Goal: Task Accomplishment & Management: Complete application form

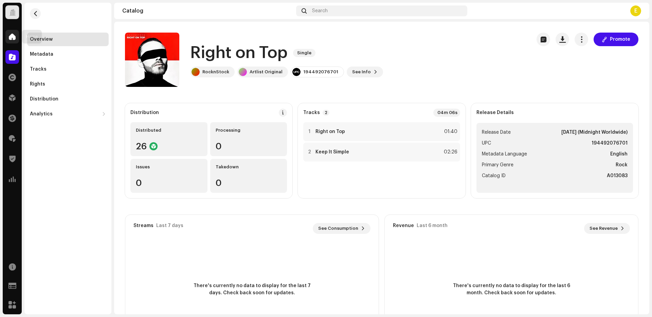
click at [11, 40] on div at bounding box center [12, 37] width 14 height 14
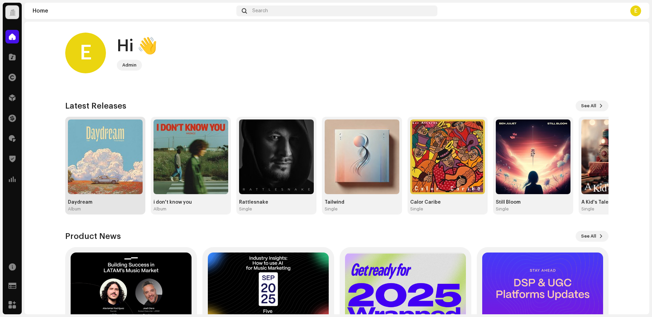
click at [98, 168] on img at bounding box center [105, 156] width 75 height 75
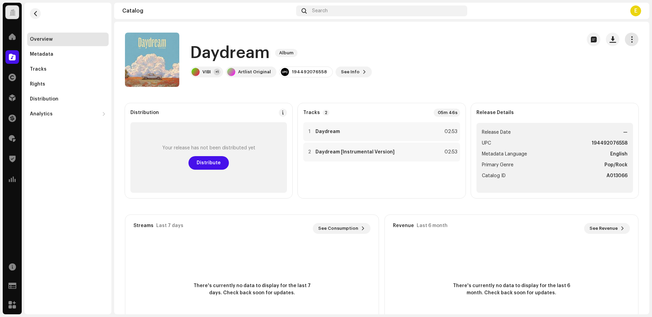
click at [628, 41] on span "button" at bounding box center [631, 39] width 6 height 5
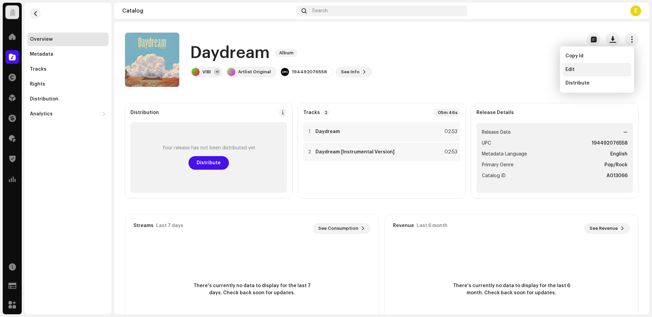
click at [621, 70] on div "Edit" at bounding box center [596, 69] width 63 height 5
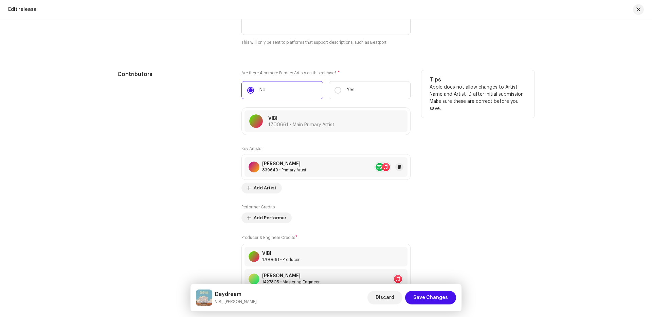
scroll to position [793, 0]
click at [367, 118] on div at bounding box center [368, 120] width 68 height 8
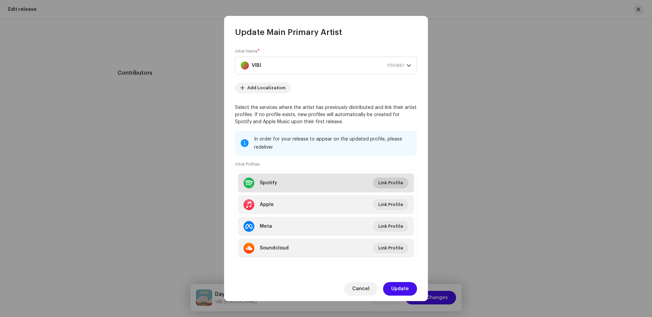
click at [375, 185] on button "Link Profile" at bounding box center [391, 183] width 36 height 11
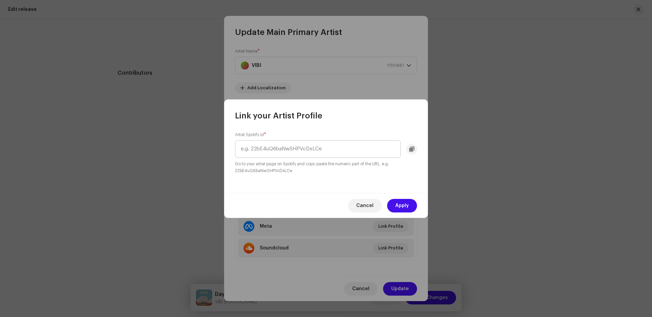
click at [319, 150] on input "text" at bounding box center [318, 149] width 166 height 18
drag, startPoint x: 249, startPoint y: 150, endPoint x: 194, endPoint y: 144, distance: 55.0
click at [194, 144] on div "Link your Artist Profile Artist Spotify Id * spotify:artist:5WXBhs4qvg2LSdklOaZ…" at bounding box center [326, 158] width 652 height 317
type input "5WXBhs4qvg2LSdklOaZCAl"
click at [394, 200] on button "Apply" at bounding box center [402, 206] width 30 height 14
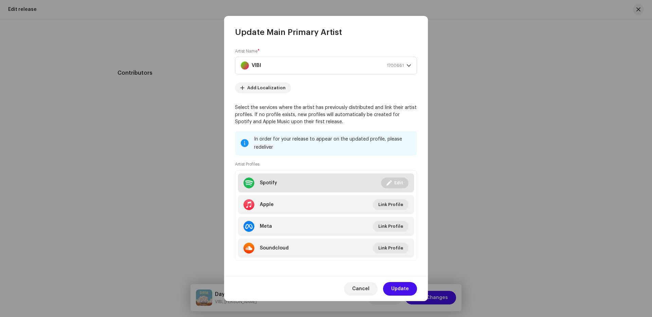
click at [383, 181] on button "Edit" at bounding box center [394, 183] width 27 height 11
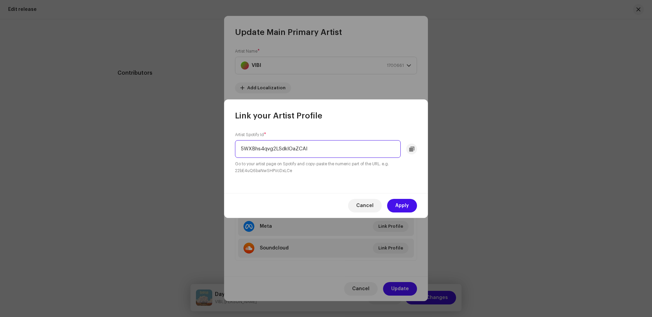
drag, startPoint x: 318, startPoint y: 150, endPoint x: 231, endPoint y: 144, distance: 86.8
click at [231, 144] on div "Artist Spotify Id * 5WXBhs4qvg2LSdklOaZCAl Go to your artist page on Spotify an…" at bounding box center [326, 157] width 204 height 72
click at [401, 203] on span "Apply" at bounding box center [402, 206] width 14 height 14
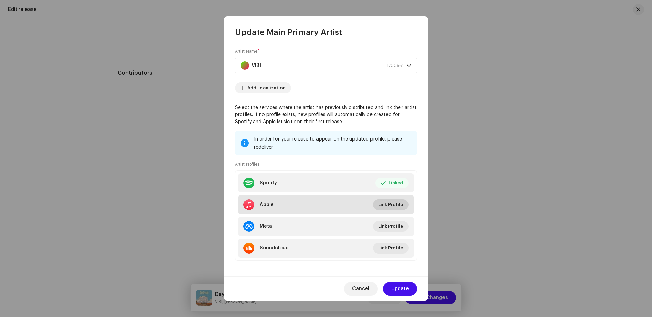
click at [393, 202] on span "Link Profile" at bounding box center [390, 205] width 25 height 14
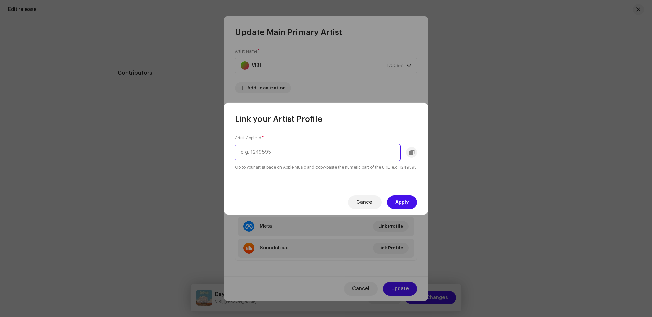
paste input "776004930"
type input "776004930"
click at [400, 204] on span "Apply" at bounding box center [402, 203] width 14 height 14
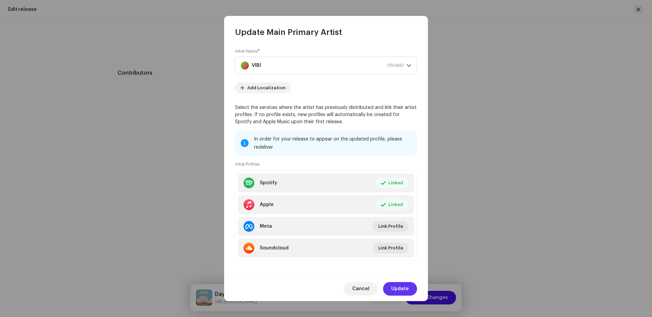
click at [400, 288] on span "Update" at bounding box center [400, 289] width 18 height 14
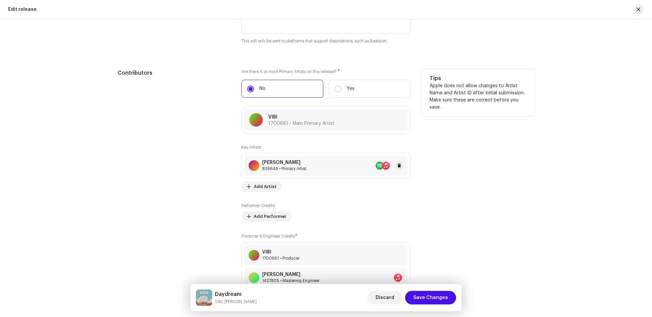
click at [379, 163] on re-a-table-artist-ids at bounding box center [382, 165] width 17 height 11
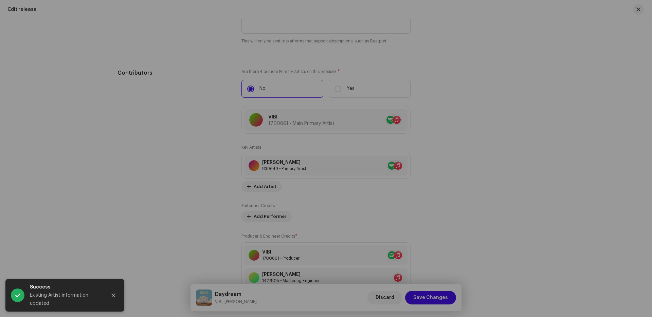
drag, startPoint x: 518, startPoint y: 201, endPoint x: 506, endPoint y: 248, distance: 49.1
click at [518, 201] on div "Update Key Artist Role * Primary Artist Name * [PERSON_NAME] 839649 Add Localiz…" at bounding box center [326, 158] width 652 height 317
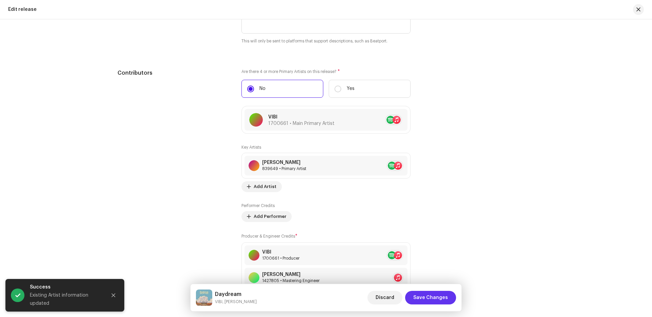
click at [440, 300] on span "Save Changes" at bounding box center [430, 298] width 35 height 14
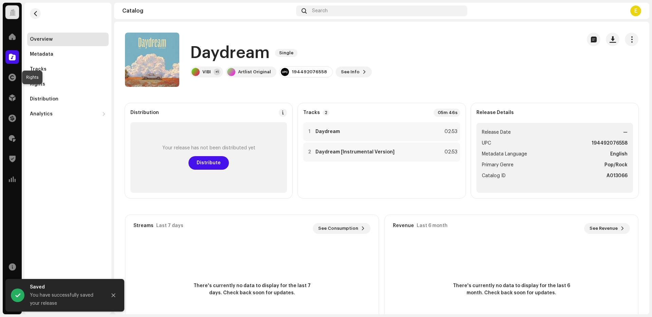
drag, startPoint x: 14, startPoint y: 74, endPoint x: 37, endPoint y: 64, distance: 25.6
click at [14, 75] on span at bounding box center [11, 77] width 7 height 5
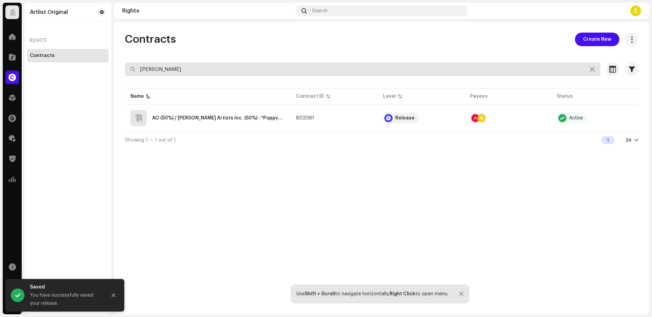
click at [185, 69] on input "[PERSON_NAME]" at bounding box center [362, 69] width 475 height 14
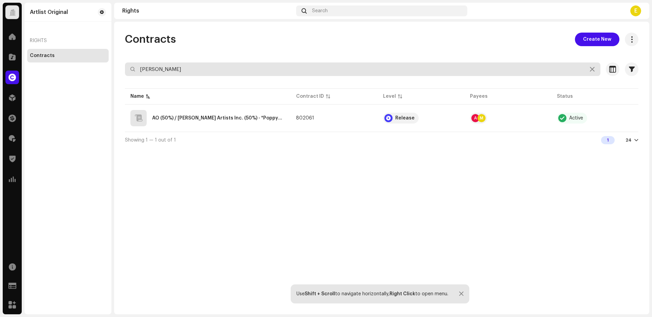
drag, startPoint x: 185, startPoint y: 69, endPoint x: 187, endPoint y: 66, distance: 3.7
click at [185, 69] on input "[PERSON_NAME]" at bounding box center [362, 69] width 475 height 14
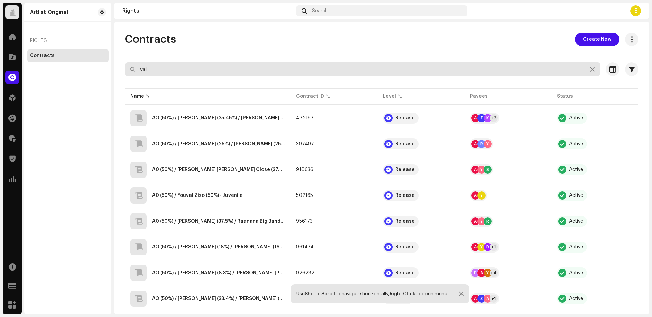
click at [280, 75] on input "val" at bounding box center [362, 69] width 475 height 14
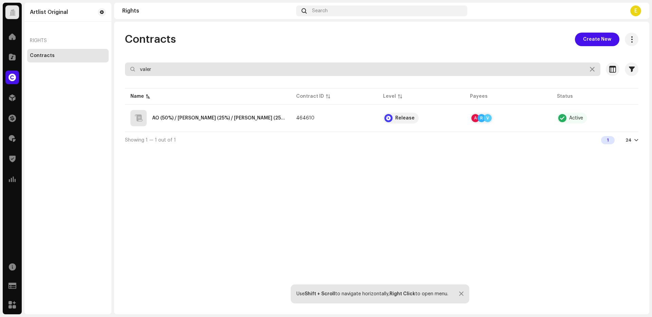
type input "valer"
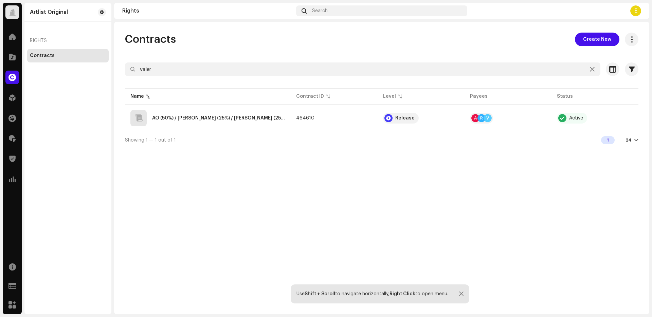
click at [588, 41] on span "Create New" at bounding box center [597, 40] width 28 height 14
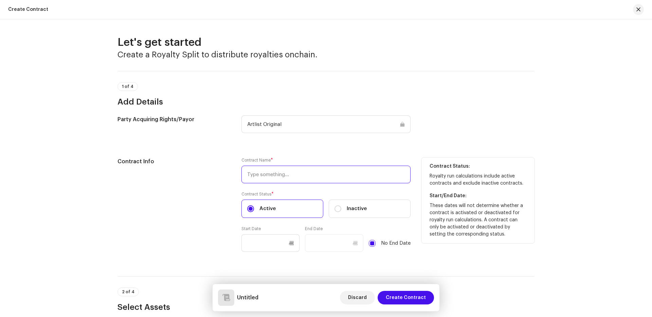
click at [335, 174] on input "text" at bounding box center [325, 175] width 169 height 18
paste input "[PERSON_NAME]"
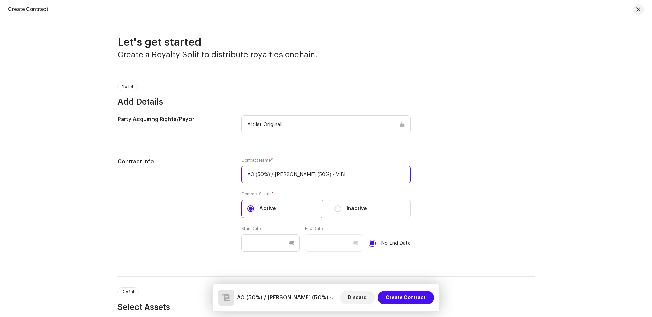
type input "AO (50%) / [PERSON_NAME] (50%) - VIBI"
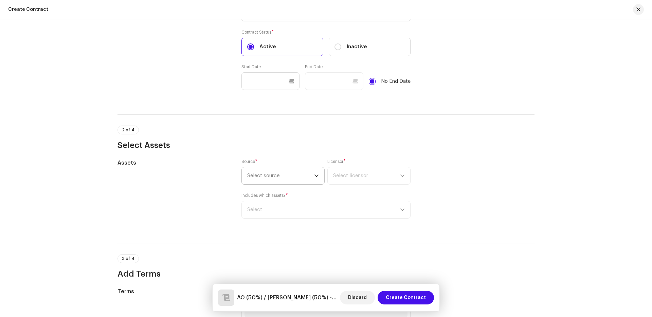
click at [306, 182] on span "Select source" at bounding box center [280, 175] width 67 height 17
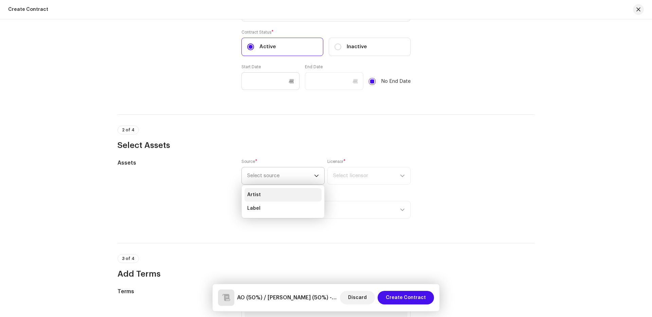
click at [302, 201] on li "Artist" at bounding box center [282, 195] width 77 height 14
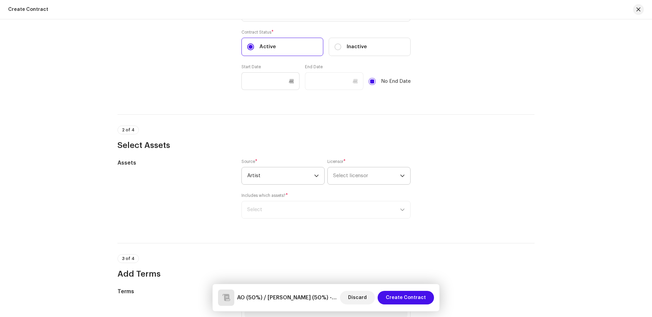
click at [350, 177] on span "Select licensor" at bounding box center [350, 175] width 35 height 5
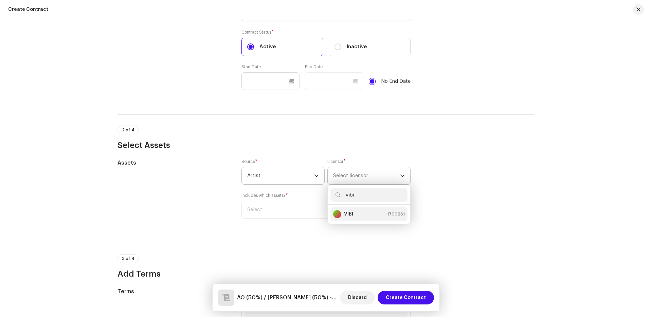
type input "vibi"
drag, startPoint x: 350, startPoint y: 211, endPoint x: 341, endPoint y: 211, distance: 8.5
click at [350, 211] on strong "VIBI" at bounding box center [348, 214] width 9 height 7
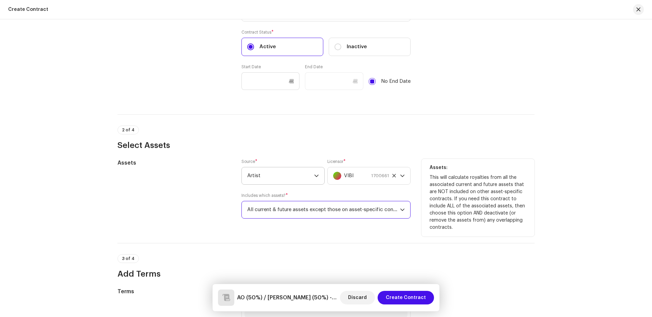
click at [312, 209] on span "All current & future assets except those on asset-specific contracts" at bounding box center [323, 209] width 153 height 17
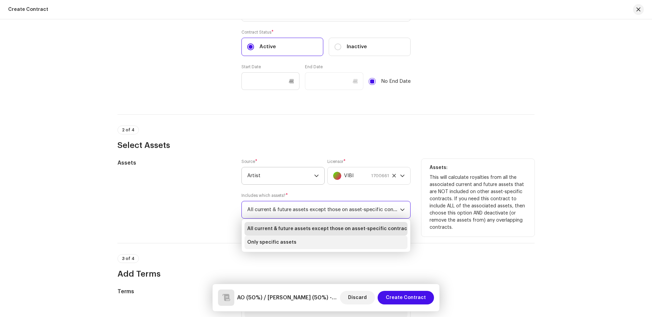
click at [307, 240] on li "Only specific assets" at bounding box center [325, 243] width 163 height 14
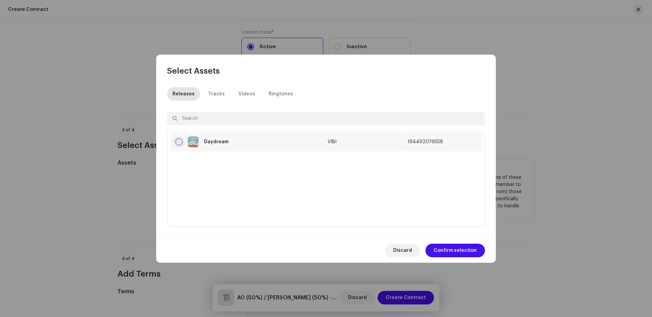
drag, startPoint x: 178, startPoint y: 144, endPoint x: 182, endPoint y: 144, distance: 3.7
click at [179, 144] on input "checkbox" at bounding box center [178, 141] width 7 height 7
checkbox input "true"
click at [451, 248] on span "Confirm selection" at bounding box center [454, 251] width 43 height 14
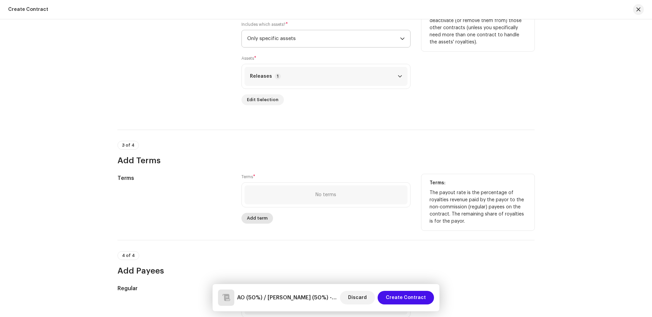
click at [253, 223] on span "Add term" at bounding box center [257, 218] width 21 height 14
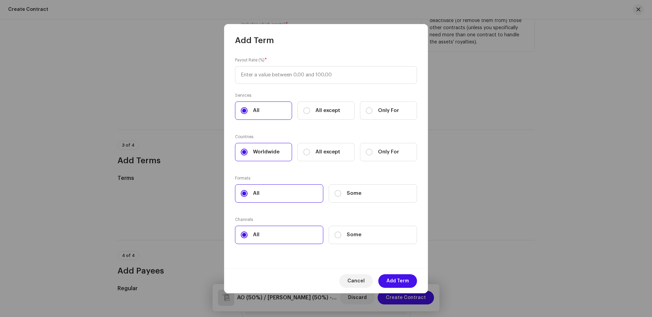
scroll to position [331, 0]
type input "100"
click at [401, 276] on span "Add Term" at bounding box center [397, 281] width 22 height 14
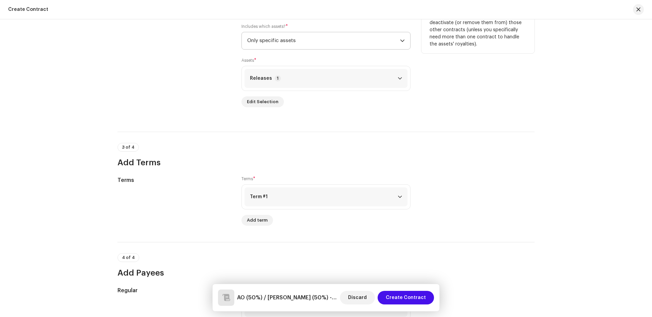
scroll to position [464, 0]
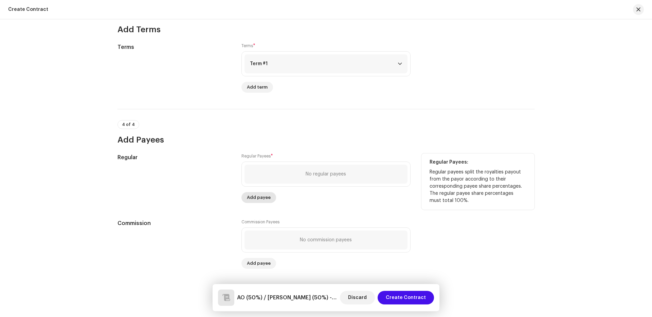
click at [251, 201] on span "Add payee" at bounding box center [259, 198] width 24 height 14
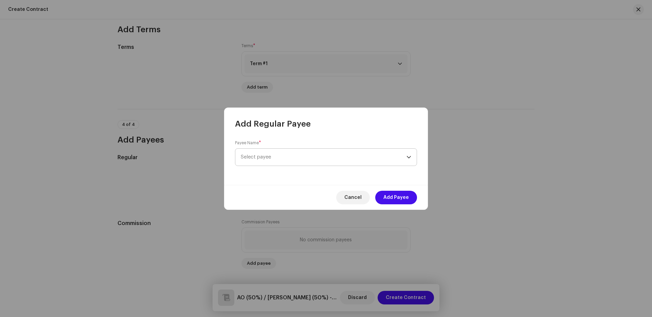
click at [290, 154] on span "Select payee" at bounding box center [324, 157] width 166 height 17
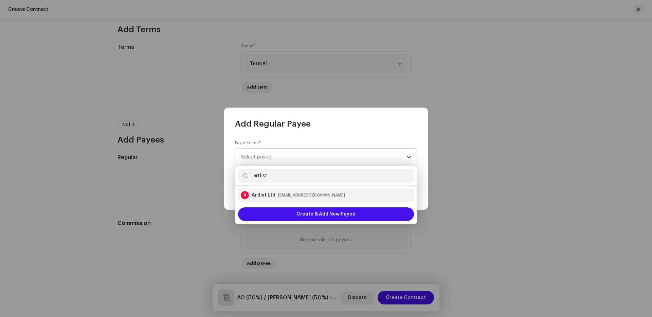
type input "artlist"
click at [306, 193] on div "[EMAIL_ADDRESS][DOMAIN_NAME]" at bounding box center [311, 195] width 67 height 7
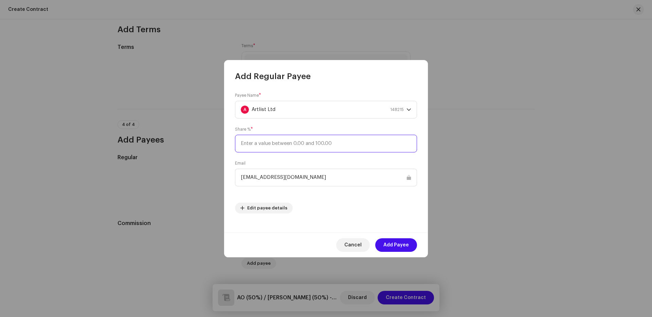
click at [278, 142] on input at bounding box center [326, 144] width 182 height 18
type input "50"
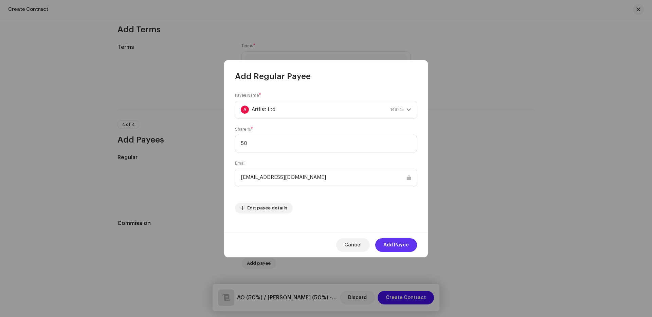
click at [407, 243] on span "Add Payee" at bounding box center [395, 245] width 25 height 14
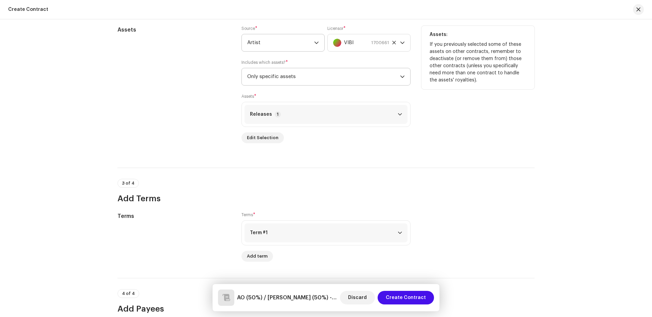
scroll to position [488, 0]
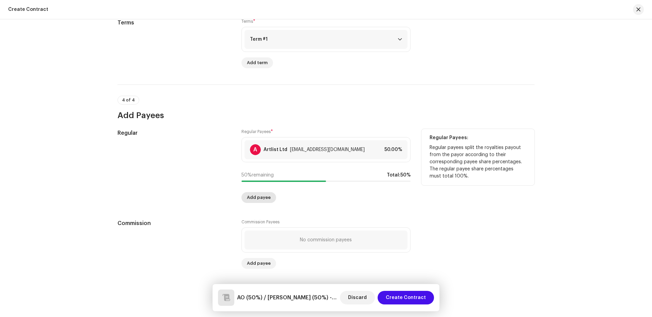
click at [266, 197] on span "Add payee" at bounding box center [259, 198] width 24 height 14
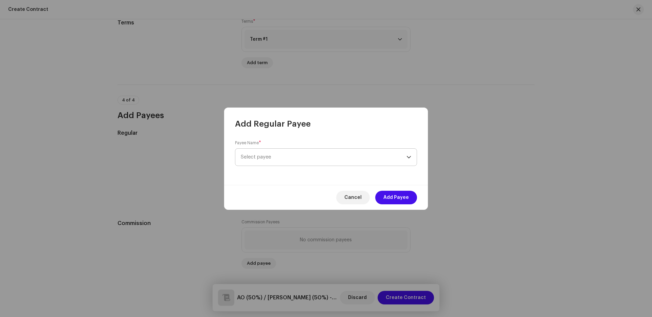
click at [287, 156] on span "Select payee" at bounding box center [324, 157] width 166 height 17
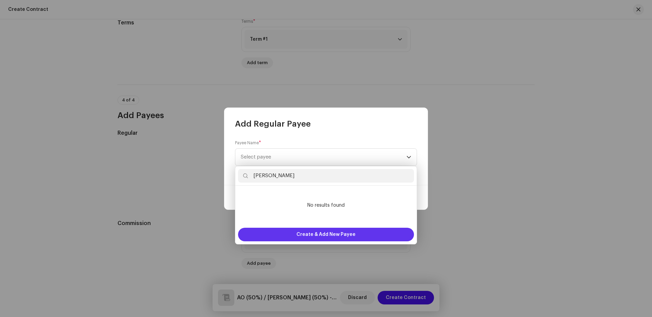
type input "[PERSON_NAME]"
click at [306, 228] on span "Create & Add New Payee" at bounding box center [325, 235] width 59 height 14
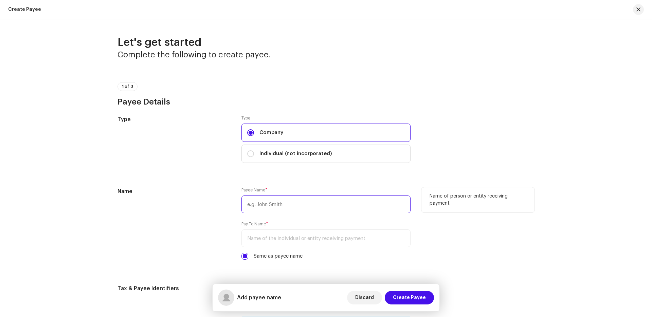
click at [306, 207] on input "text" at bounding box center [325, 205] width 169 height 18
paste input "[PERSON_NAME]"
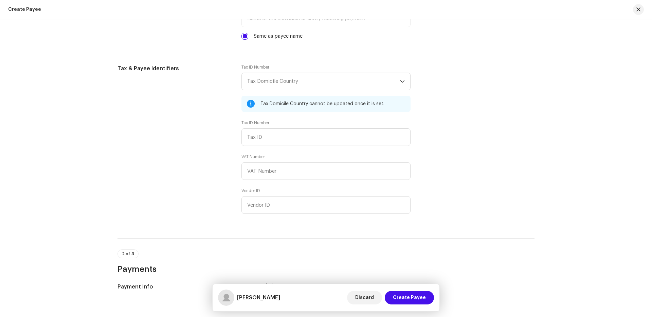
scroll to position [613, 0]
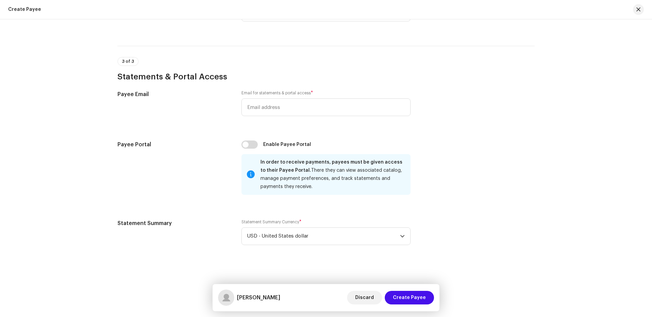
type input "[PERSON_NAME]"
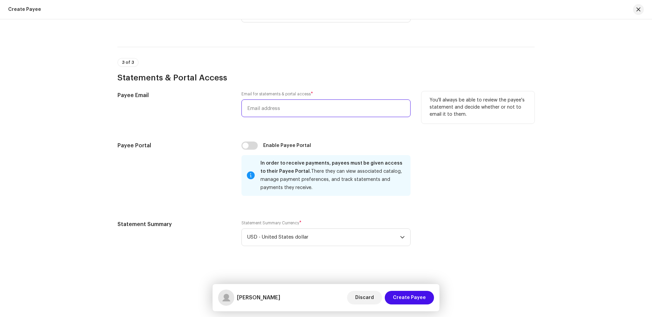
click at [276, 110] on input "email" at bounding box center [325, 108] width 169 height 18
paste input "[EMAIL_ADDRESS][DOMAIN_NAME]"
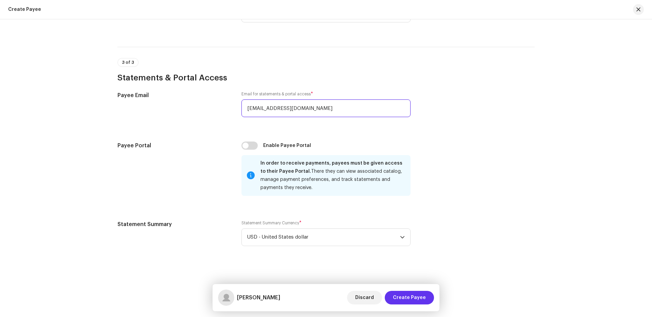
scroll to position [613, 0]
type input "[EMAIL_ADDRESS][DOMAIN_NAME]"
drag, startPoint x: 413, startPoint y: 291, endPoint x: 418, endPoint y: 290, distance: 4.1
click at [414, 290] on div "Discard Create Payee" at bounding box center [390, 298] width 87 height 16
click at [415, 297] on span "Create Payee" at bounding box center [409, 298] width 33 height 14
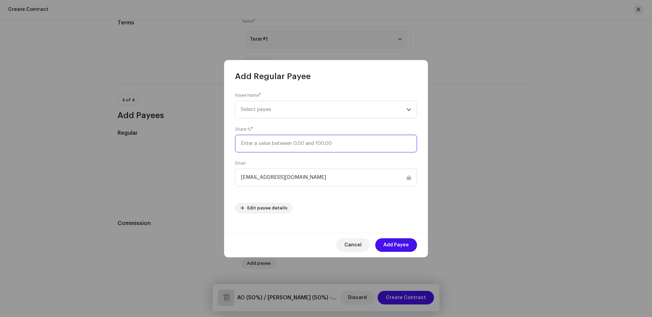
click at [257, 144] on input at bounding box center [326, 144] width 182 height 18
type input "50"
click at [264, 111] on span "Select payee" at bounding box center [256, 109] width 30 height 5
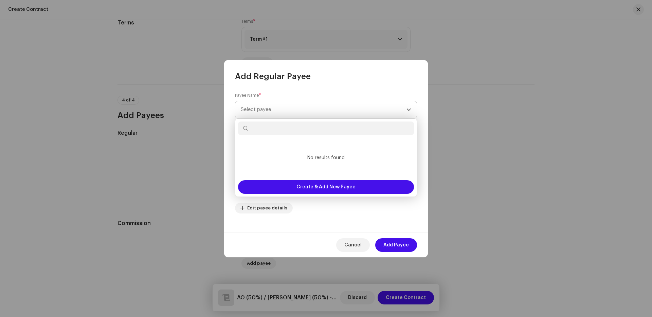
type input "[EMAIL_ADDRESS][DOMAIN_NAME]"
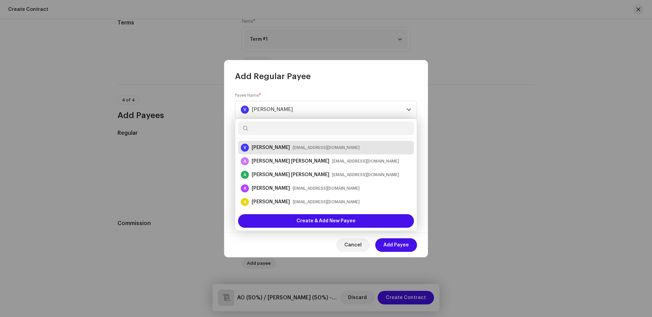
click at [293, 148] on div "[EMAIL_ADDRESS][DOMAIN_NAME]" at bounding box center [326, 147] width 67 height 7
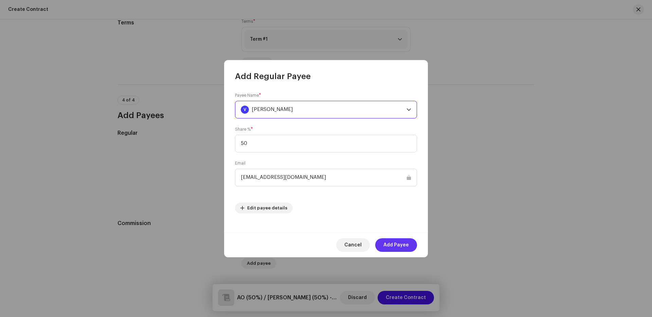
click at [391, 245] on span "Add Payee" at bounding box center [395, 245] width 25 height 14
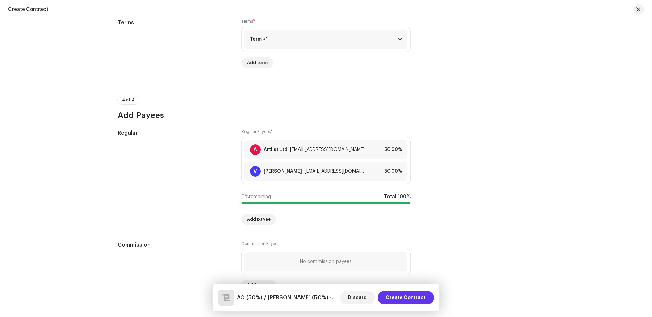
click at [396, 297] on span "Create Contract" at bounding box center [406, 298] width 40 height 14
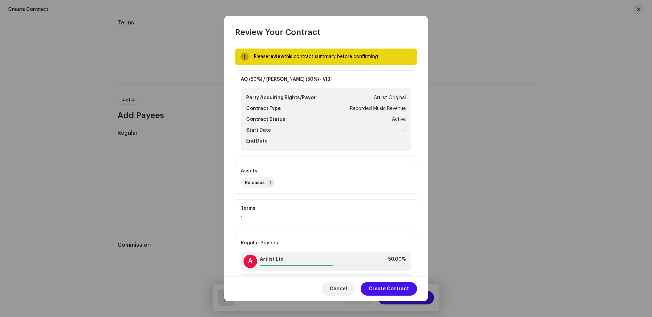
click at [383, 281] on div "Cancel Create Contract" at bounding box center [326, 288] width 204 height 25
click at [384, 287] on span "Create Contract" at bounding box center [389, 289] width 40 height 14
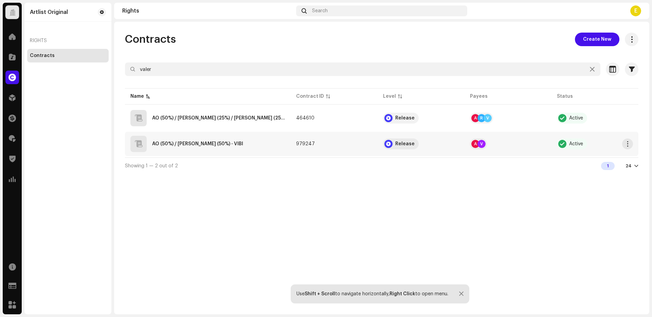
click at [237, 145] on div "AO (50%) / [PERSON_NAME] (50%) - VIBI" at bounding box center [197, 144] width 91 height 5
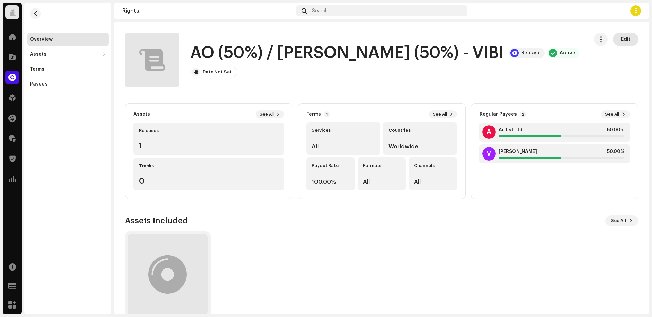
click at [622, 40] on span "Edit" at bounding box center [625, 40] width 9 height 14
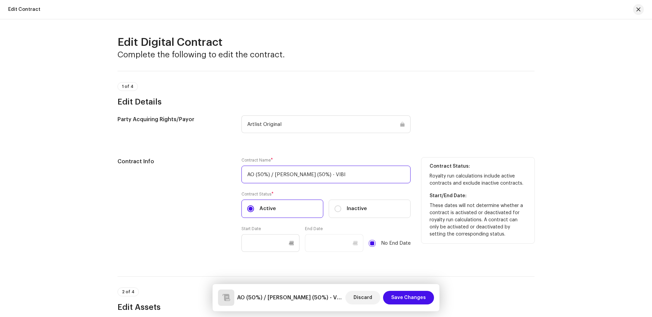
click at [323, 173] on input "AO (50%) / [PERSON_NAME] (50%) - VIBI" at bounding box center [325, 175] width 169 height 18
drag, startPoint x: 327, startPoint y: 173, endPoint x: 367, endPoint y: 179, distance: 40.5
click at [328, 173] on input "AO (50%) / [PERSON_NAME] (25%) - VIBI" at bounding box center [325, 175] width 169 height 18
paste input "[PERSON_NAME]"
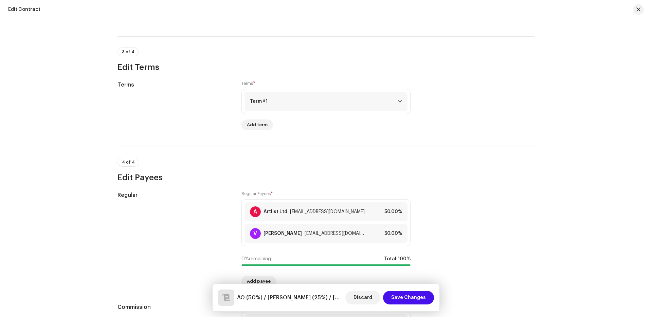
scroll to position [464, 0]
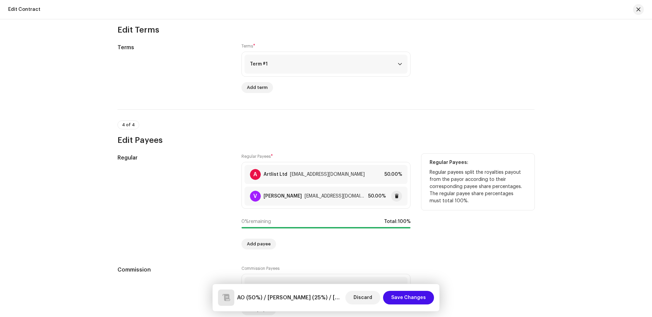
type input "AO (50%) / [PERSON_NAME] (25%) / [PERSON_NAME] (25%) - VIBI"
click at [334, 195] on div "[EMAIL_ADDRESS][DOMAIN_NAME]" at bounding box center [334, 195] width 61 height 5
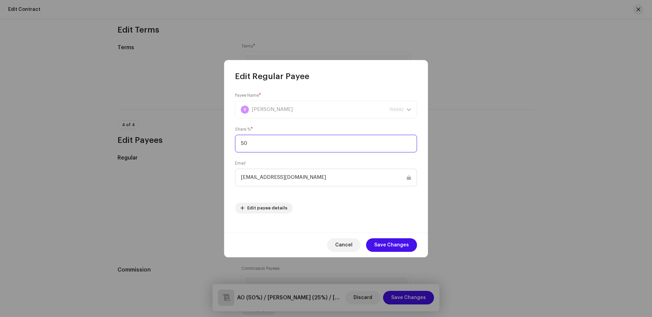
drag, startPoint x: 245, startPoint y: 136, endPoint x: 256, endPoint y: 144, distance: 13.3
click at [256, 144] on input "50" at bounding box center [326, 144] width 182 height 18
type input "25"
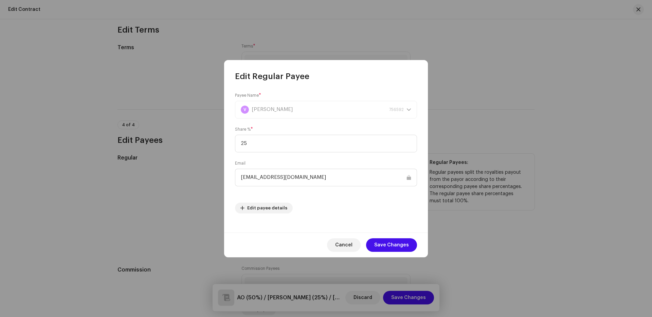
drag, startPoint x: 380, startPoint y: 244, endPoint x: 383, endPoint y: 248, distance: 5.0
click at [380, 244] on span "Save Changes" at bounding box center [391, 245] width 35 height 14
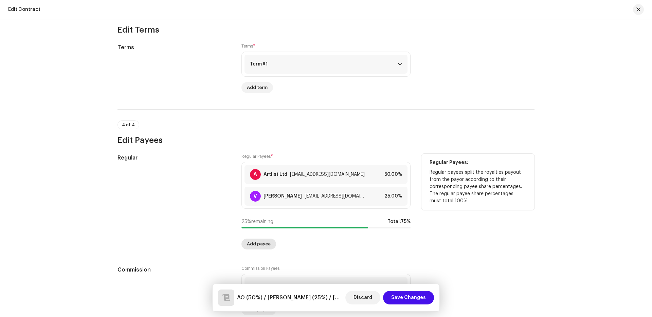
click at [264, 248] on span "Add payee" at bounding box center [259, 244] width 24 height 14
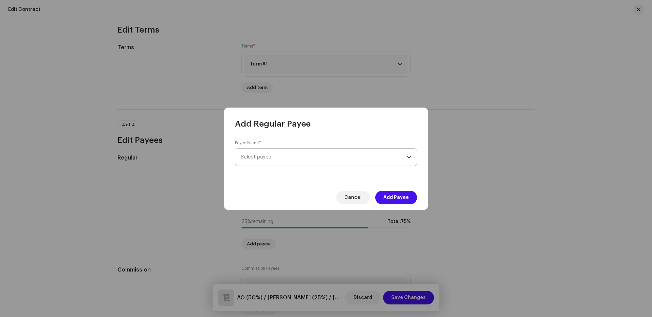
click at [272, 156] on span "Select payee" at bounding box center [324, 157] width 166 height 17
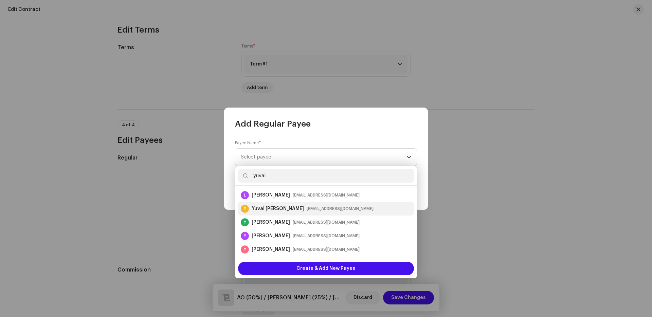
scroll to position [8, 0]
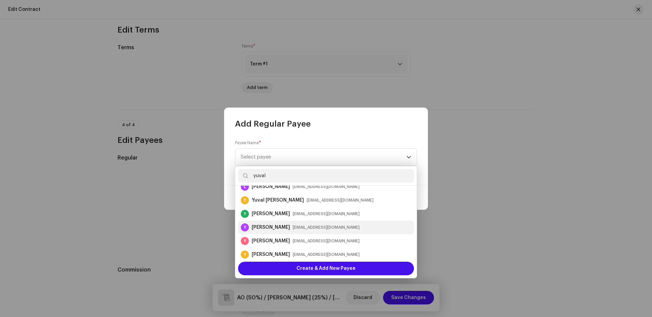
type input "yuval"
click at [293, 225] on div "[EMAIL_ADDRESS][DOMAIN_NAME]" at bounding box center [326, 227] width 67 height 7
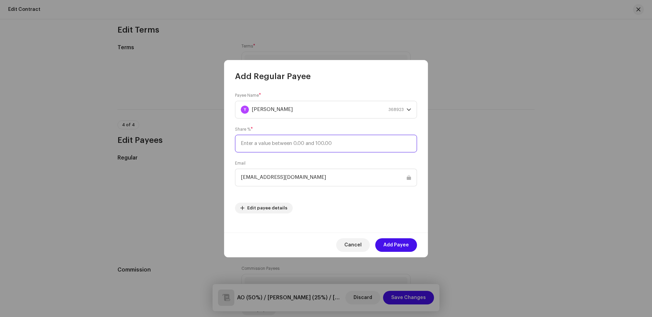
click at [300, 140] on input at bounding box center [326, 144] width 182 height 18
type input "25"
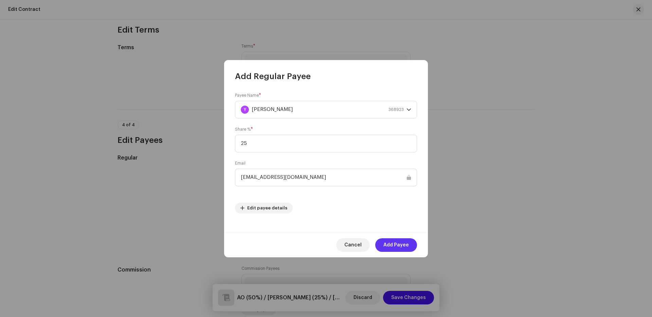
click at [403, 250] on span "Add Payee" at bounding box center [395, 245] width 25 height 14
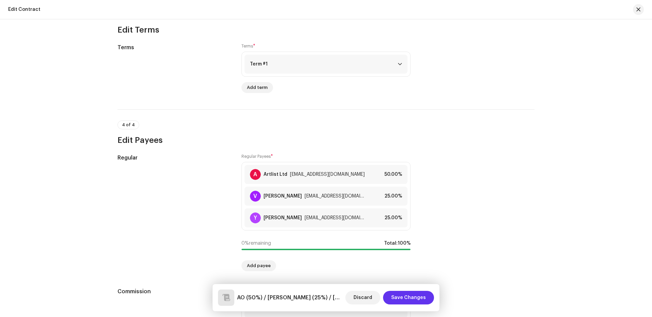
click at [413, 296] on span "Save Changes" at bounding box center [408, 298] width 35 height 14
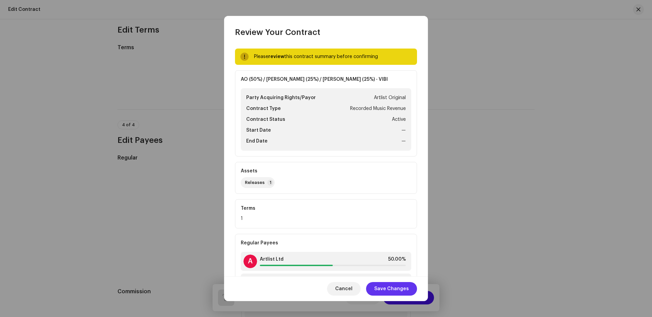
click at [400, 289] on span "Save Changes" at bounding box center [391, 289] width 35 height 14
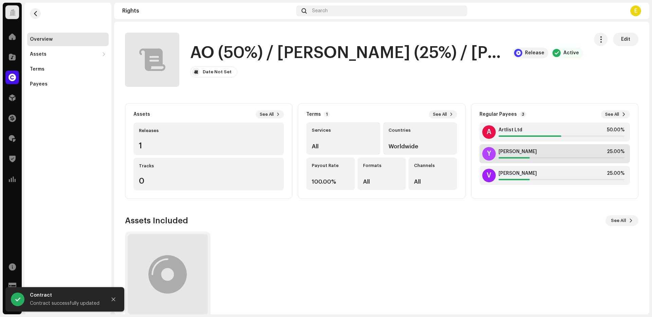
click at [515, 155] on div "[PERSON_NAME] 25.00%" at bounding box center [561, 154] width 126 height 10
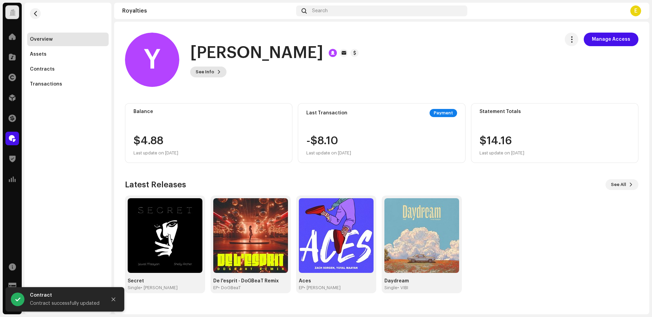
click at [207, 67] on span "See Info" at bounding box center [205, 72] width 19 height 14
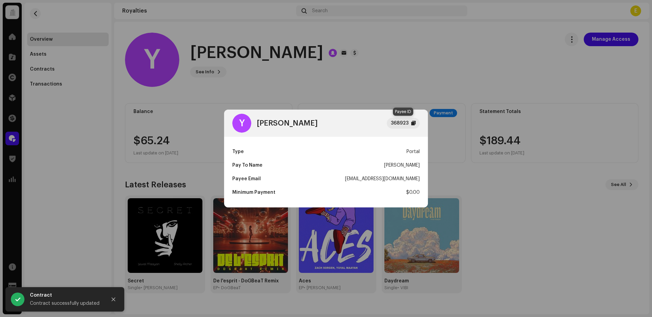
drag, startPoint x: 415, startPoint y: 122, endPoint x: 411, endPoint y: 117, distance: 6.5
click at [415, 122] on div "368923" at bounding box center [403, 123] width 33 height 11
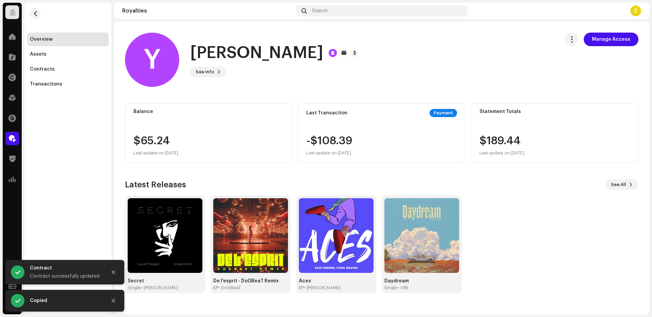
drag, startPoint x: 216, startPoint y: 34, endPoint x: 145, endPoint y: 18, distance: 72.1
click at [213, 33] on div "Y [PERSON_NAME] 368923 Type Portal Pay To Name [PERSON_NAME] Email [EMAIL_ADDRE…" at bounding box center [326, 158] width 652 height 317
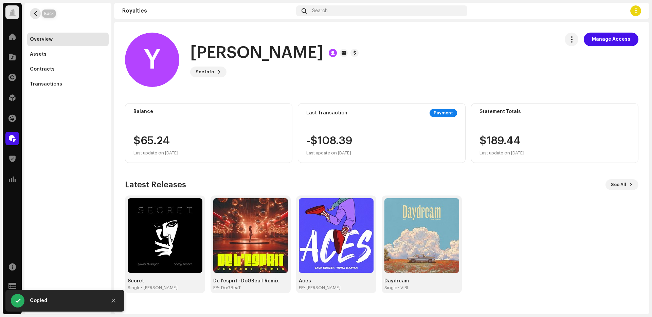
click at [39, 13] on button "button" at bounding box center [35, 13] width 11 height 11
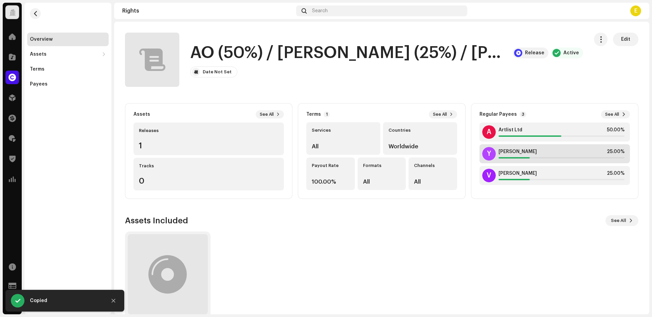
click at [492, 163] on div "Y [PERSON_NAME] 25.00%" at bounding box center [554, 153] width 150 height 19
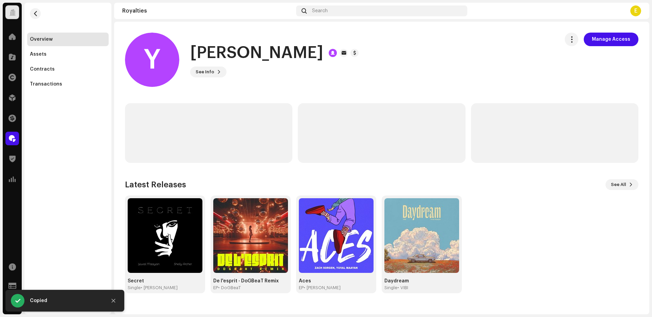
drag, startPoint x: 37, startPoint y: 14, endPoint x: 82, endPoint y: 23, distance: 46.0
click at [37, 14] on span "button" at bounding box center [35, 13] width 5 height 5
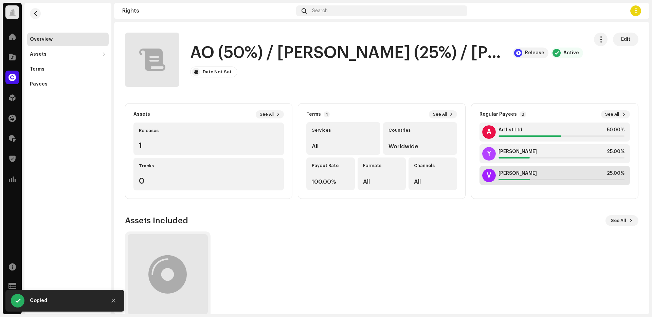
click at [568, 174] on div "[PERSON_NAME] 25.00%" at bounding box center [561, 173] width 126 height 5
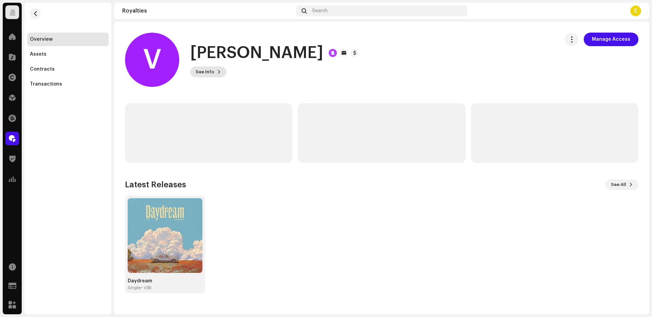
click at [209, 74] on span "See Info" at bounding box center [205, 72] width 19 height 14
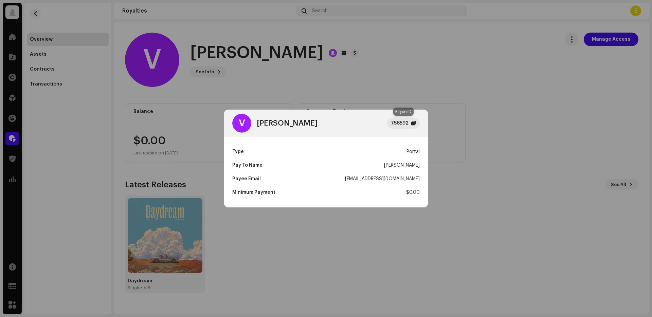
click at [415, 122] on div at bounding box center [413, 123] width 4 height 5
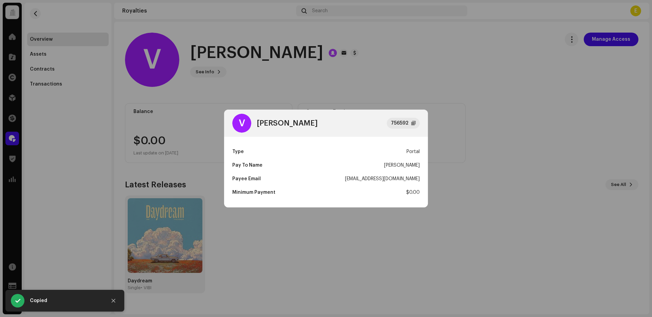
copy div "[PERSON_NAME]"
drag, startPoint x: 425, startPoint y: 164, endPoint x: 372, endPoint y: 127, distance: 65.1
click at [375, 162] on div "Type Portal Pay To Name [PERSON_NAME] Payee Email [EMAIL_ADDRESS][DOMAIN_NAME] …" at bounding box center [326, 172] width 204 height 71
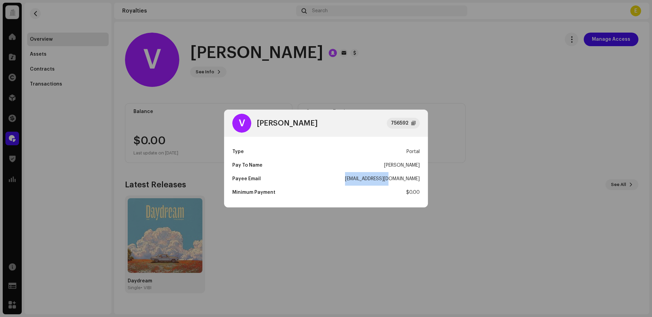
drag, startPoint x: 419, startPoint y: 179, endPoint x: 383, endPoint y: 183, distance: 36.1
click at [376, 179] on div "Type Portal Pay To Name [PERSON_NAME] Payee Email [EMAIL_ADDRESS][DOMAIN_NAME] …" at bounding box center [326, 172] width 204 height 71
copy div "[EMAIL_ADDRESS][DOMAIN_NAME]"
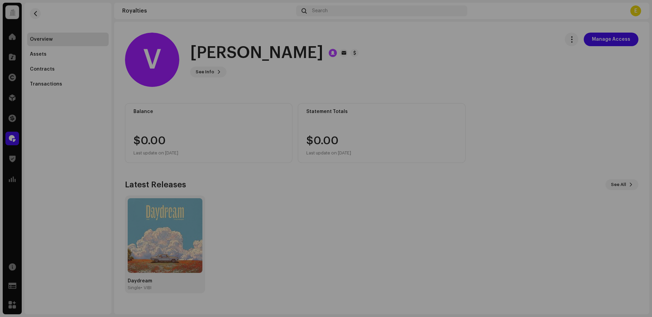
drag, startPoint x: 86, startPoint y: 126, endPoint x: 65, endPoint y: 94, distance: 37.8
click at [86, 126] on div "V [PERSON_NAME] 756592 Type Portal Pay To Name [PERSON_NAME] Payee Email [EMAIL…" at bounding box center [326, 158] width 652 height 317
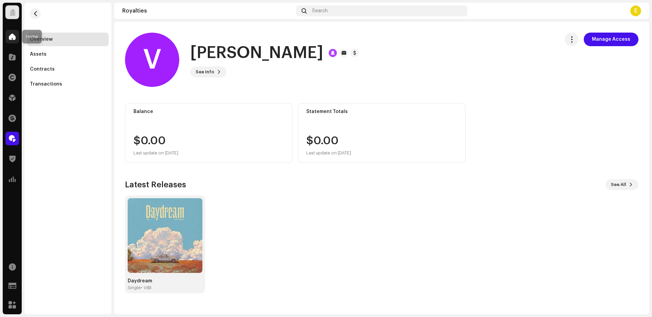
click at [12, 37] on span at bounding box center [12, 36] width 7 height 5
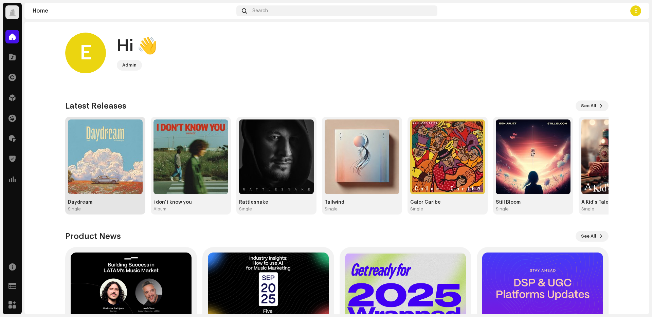
click at [125, 164] on img at bounding box center [105, 156] width 75 height 75
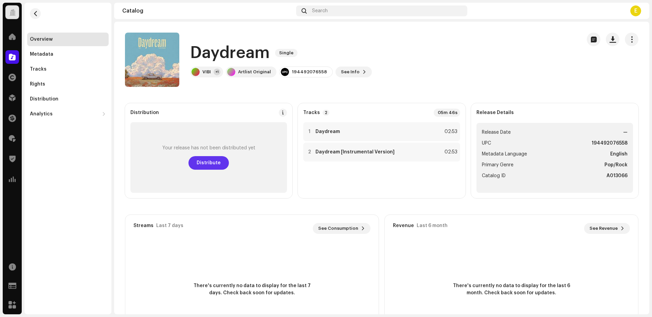
click at [208, 164] on span "Distribute" at bounding box center [209, 163] width 24 height 14
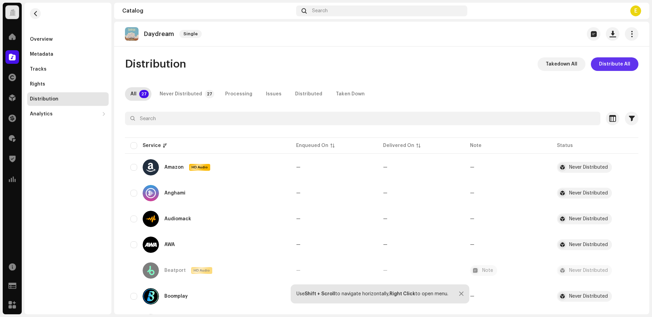
click at [604, 61] on span "Distribute All" at bounding box center [614, 64] width 31 height 14
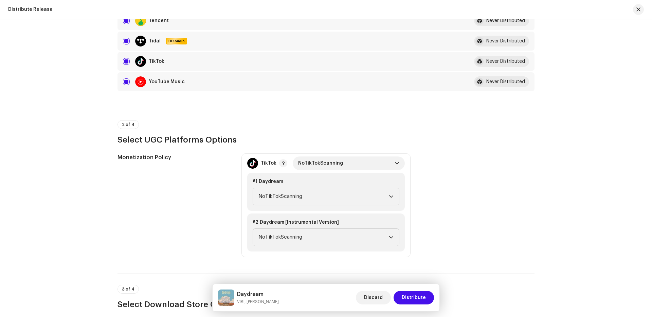
scroll to position [573, 0]
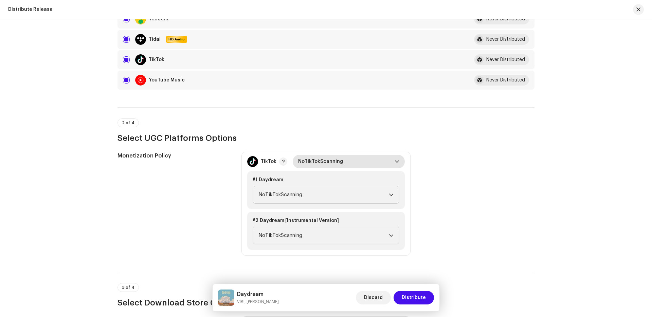
click at [322, 157] on span "NoTikTokScanning" at bounding box center [346, 162] width 96 height 14
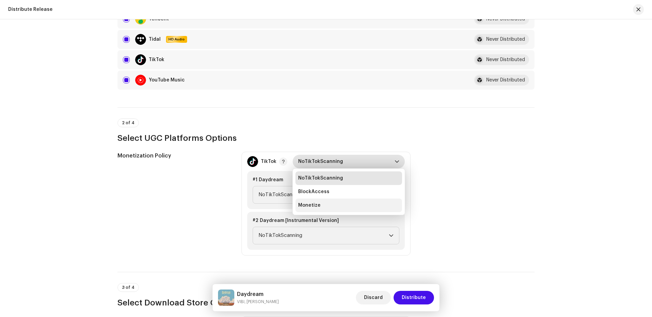
click at [320, 203] on li "Monetize" at bounding box center [348, 206] width 107 height 14
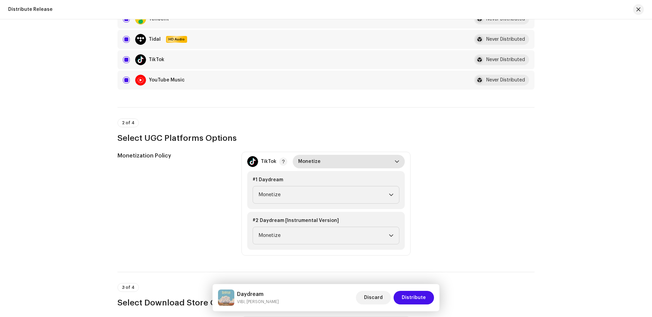
scroll to position [978, 0]
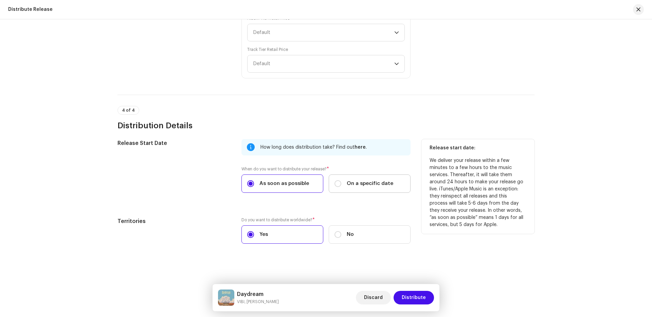
click at [349, 183] on span "On a specific date" at bounding box center [370, 183] width 47 height 7
click at [341, 183] on input "On a specific date" at bounding box center [337, 183] width 7 height 7
radio input "true"
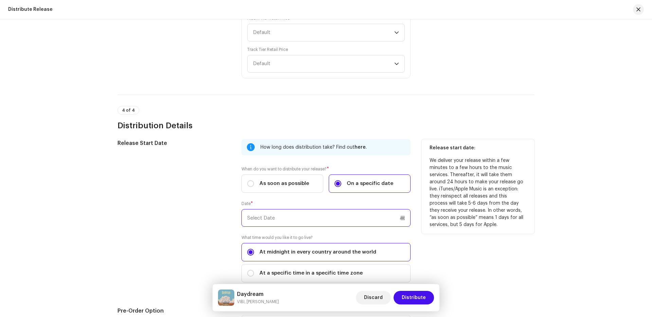
click at [344, 214] on input "text" at bounding box center [325, 218] width 169 height 18
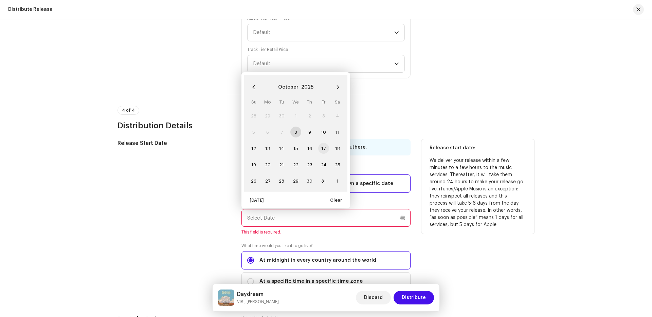
click at [321, 151] on span "17" at bounding box center [323, 148] width 11 height 11
type input "[DATE]"
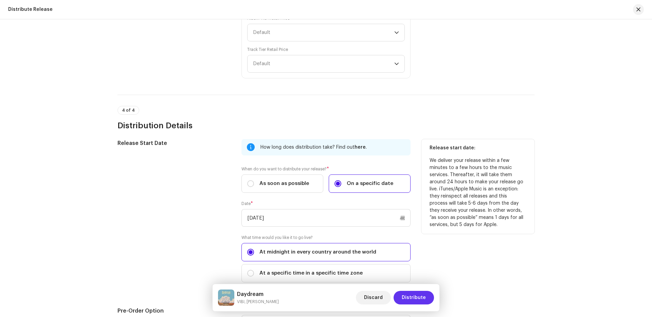
click at [413, 299] on span "Distribute" at bounding box center [414, 298] width 24 height 14
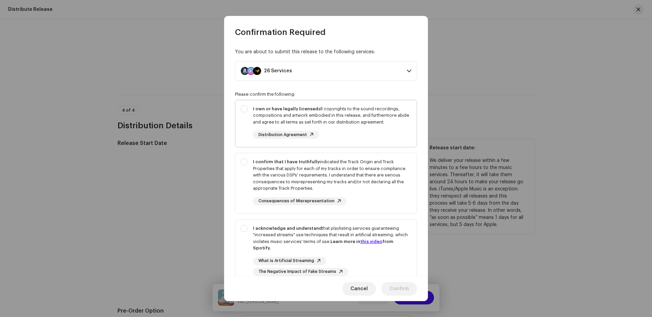
click at [317, 138] on div "I own or have legally licensed all copyrights to the sound recordings, composit…" at bounding box center [332, 123] width 158 height 34
checkbox input "true"
drag, startPoint x: 366, startPoint y: 173, endPoint x: 378, endPoint y: 202, distance: 31.4
click at [367, 174] on div "I confirm that I have truthfully indicated the Track Origin and Track Propertie…" at bounding box center [332, 175] width 158 height 33
checkbox input "true"
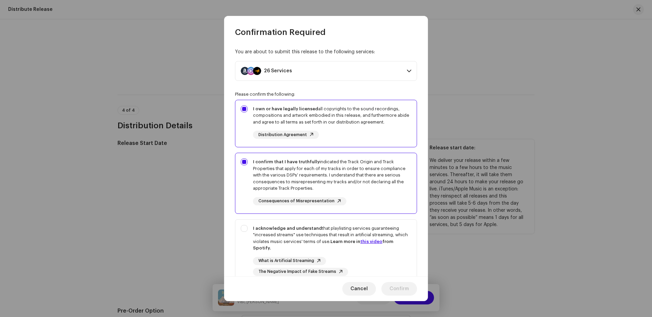
drag, startPoint x: 386, startPoint y: 263, endPoint x: 416, endPoint y: 283, distance: 36.0
click at [387, 263] on div "What is Artificial Streaming The Negative Impact of Fake Streams" at bounding box center [332, 266] width 158 height 19
checkbox input "true"
click at [405, 288] on span "Confirm" at bounding box center [398, 289] width 19 height 14
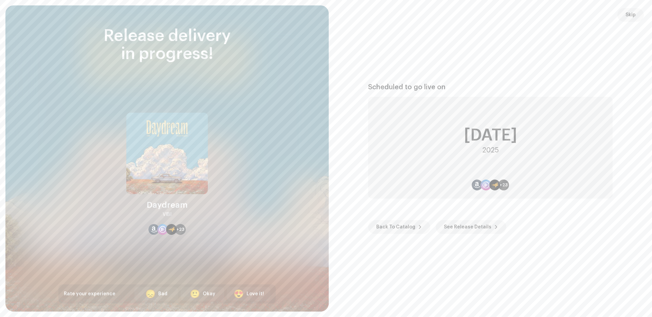
click at [624, 19] on button "Skip" at bounding box center [630, 15] width 26 height 14
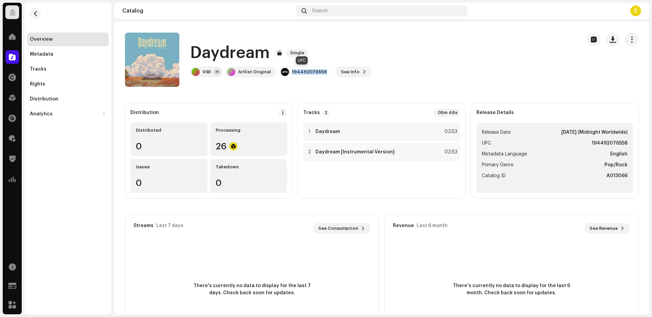
drag, startPoint x: 320, startPoint y: 72, endPoint x: 291, endPoint y: 71, distance: 29.2
click at [285, 71] on div "194492076558" at bounding box center [306, 72] width 54 height 11
copy div "194492076558"
drag, startPoint x: 143, startPoint y: 60, endPoint x: 140, endPoint y: 12, distance: 48.0
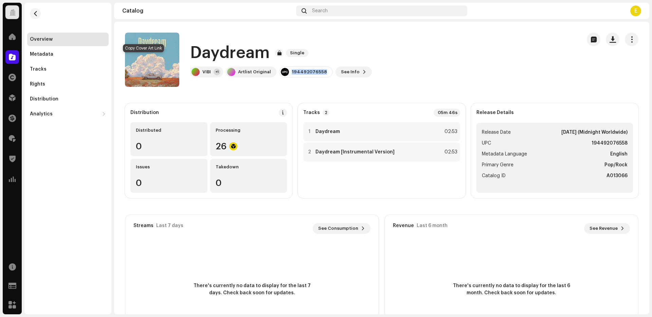
click at [143, 59] on span "button" at bounding box center [144, 59] width 4 height 5
copy div "194492076558"
click at [219, 71] on div "+1" at bounding box center [217, 72] width 7 height 7
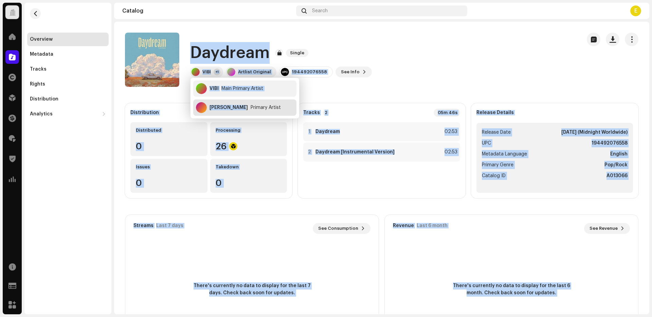
drag, startPoint x: 204, startPoint y: 56, endPoint x: 256, endPoint y: 103, distance: 70.2
click at [241, 110] on body "Artlist Original Home Catalog Rights Distribution Finance Royalties Trust & Saf…" at bounding box center [326, 158] width 652 height 317
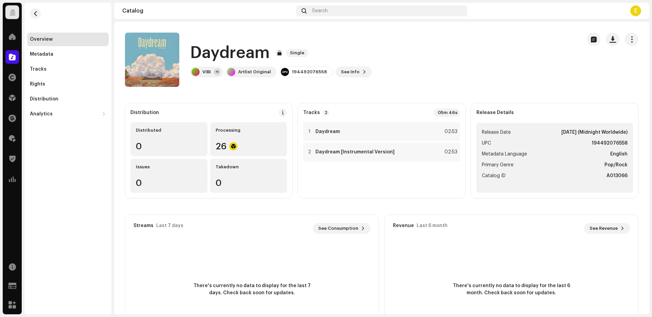
drag, startPoint x: 338, startPoint y: 86, endPoint x: 323, endPoint y: 87, distance: 15.0
click at [336, 86] on div "Daydream Single VIBI +1 Artlist Original 194492076558 See Info" at bounding box center [350, 60] width 451 height 54
drag, startPoint x: 193, startPoint y: 52, endPoint x: 214, endPoint y: 70, distance: 27.0
click at [211, 72] on div "Daydream Single VIBI +1 Artlist Original 194492076558 See Info" at bounding box center [281, 59] width 182 height 35
copy div "Daydream Single VIBI"
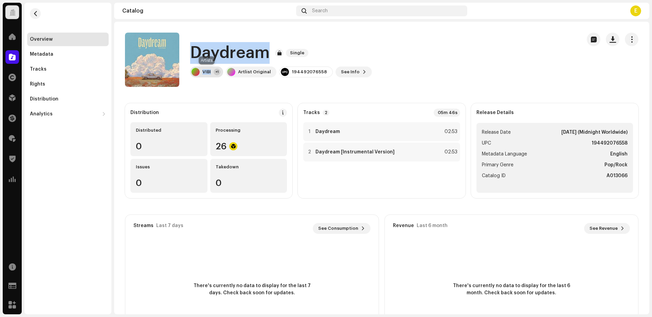
click at [205, 74] on div "VIBI" at bounding box center [206, 71] width 8 height 5
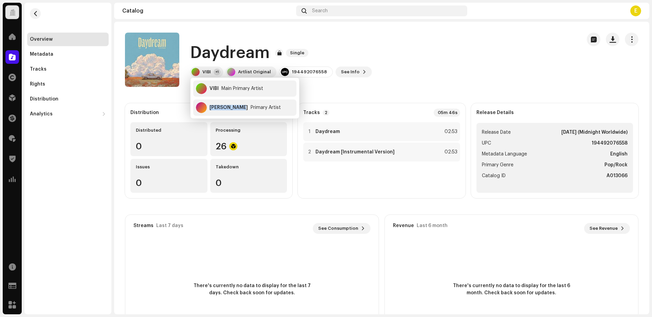
drag, startPoint x: 241, startPoint y: 107, endPoint x: 270, endPoint y: 11, distance: 100.6
click at [209, 106] on div "[PERSON_NAME] Primary Artist" at bounding box center [244, 107] width 103 height 16
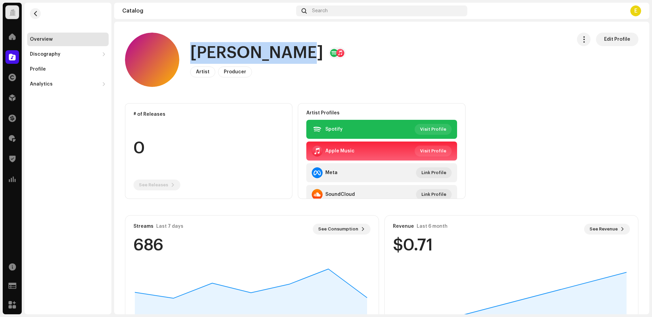
copy h1 "[PERSON_NAME]"
drag, startPoint x: 294, startPoint y: 54, endPoint x: 206, endPoint y: 35, distance: 90.0
click at [192, 47] on h1 "[PERSON_NAME]" at bounding box center [256, 53] width 133 height 22
